Goal: Find specific fact: Find specific fact

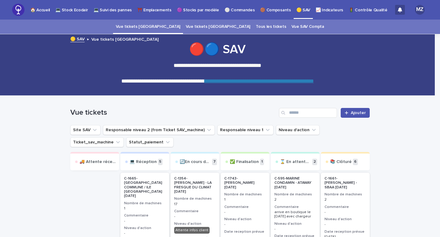
click at [234, 10] on p "⚪ Commandes" at bounding box center [240, 6] width 30 height 13
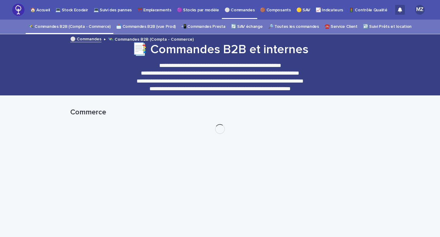
click at [307, 28] on link "🔎 Toutes les commandes" at bounding box center [293, 27] width 51 height 14
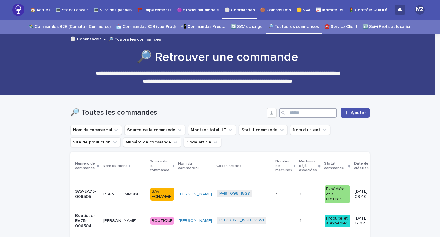
click at [297, 114] on input "Search" at bounding box center [308, 113] width 58 height 10
paste input "****"
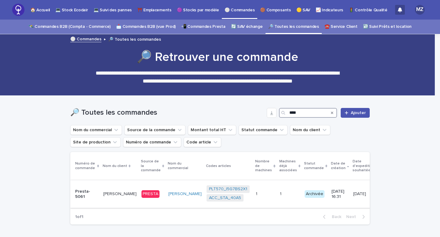
type input "****"
click at [280, 194] on p at bounding box center [290, 193] width 20 height 5
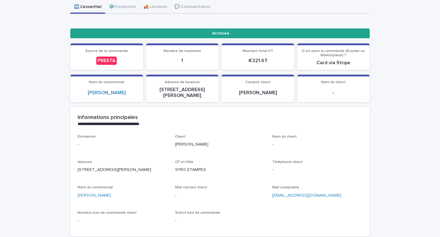
scroll to position [103, 0]
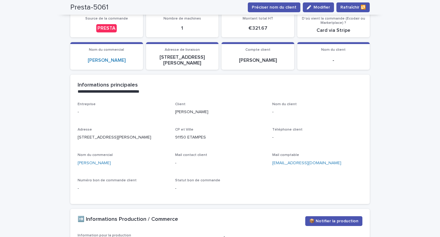
click at [205, 109] on p "[PERSON_NAME]" at bounding box center [220, 112] width 90 height 6
copy p "Randrianasolo"
click at [181, 109] on p "[PERSON_NAME]" at bounding box center [220, 112] width 90 height 6
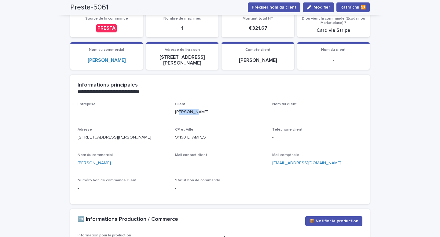
copy p "Nadira"
click at [166, 106] on div "Entreprise - Client [PERSON_NAME] Nom du client - Adresse [STREET_ADDRESS][PERS…" at bounding box center [220, 149] width 285 height 94
drag, startPoint x: 175, startPoint y: 106, endPoint x: 223, endPoint y: 105, distance: 48.0
click at [223, 109] on p "[PERSON_NAME]" at bounding box center [220, 112] width 90 height 6
copy p "[PERSON_NAME]"
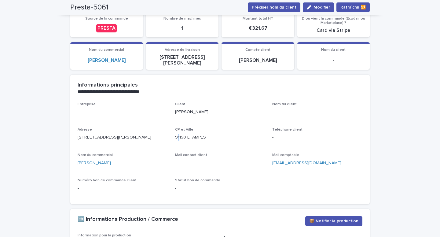
click at [176, 134] on p "91150 ETAMPES" at bounding box center [220, 137] width 90 height 6
copy p "91150"
